Goal: Information Seeking & Learning: Learn about a topic

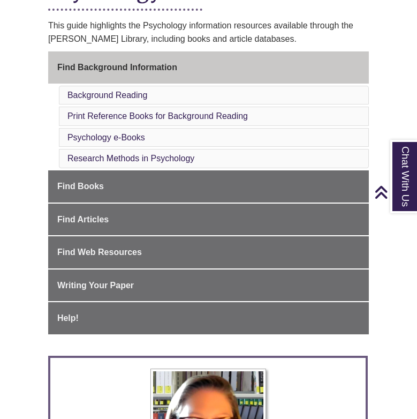
scroll to position [249, 0]
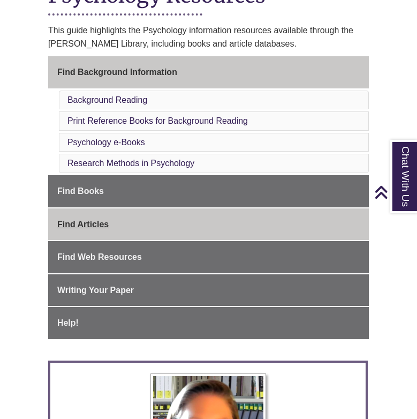
click at [109, 216] on link "Find Articles This link opens in a new window This link opens in a new window" at bounding box center [208, 224] width 321 height 32
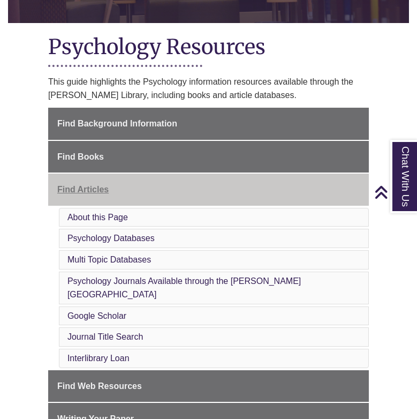
scroll to position [200, 0]
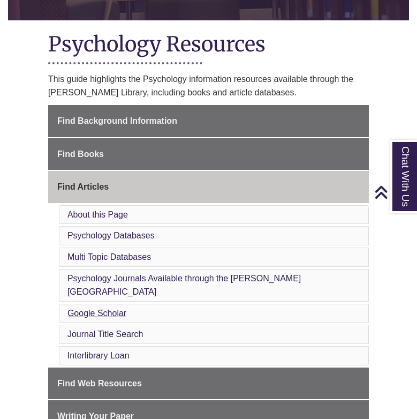
click at [109, 309] on link "Google Scholar" at bounding box center [96, 313] width 59 height 9
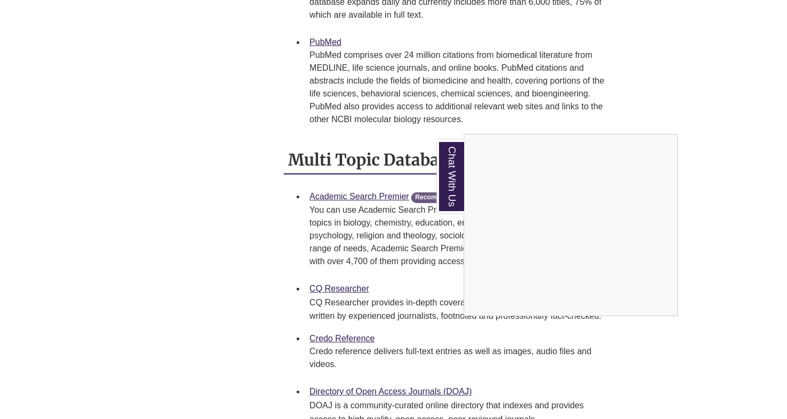
scroll to position [901, 0]
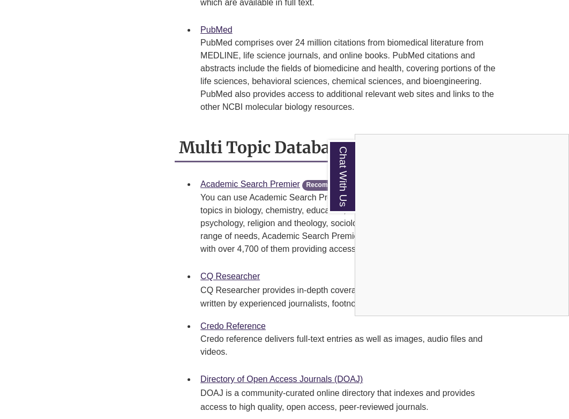
click at [234, 167] on div "Chat With Us" at bounding box center [284, 209] width 569 height 419
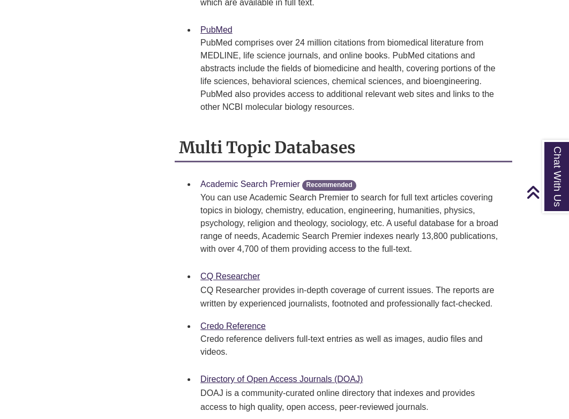
click at [243, 179] on link "Academic Search Premier" at bounding box center [250, 183] width 100 height 9
